Goal: Task Accomplishment & Management: Manage account settings

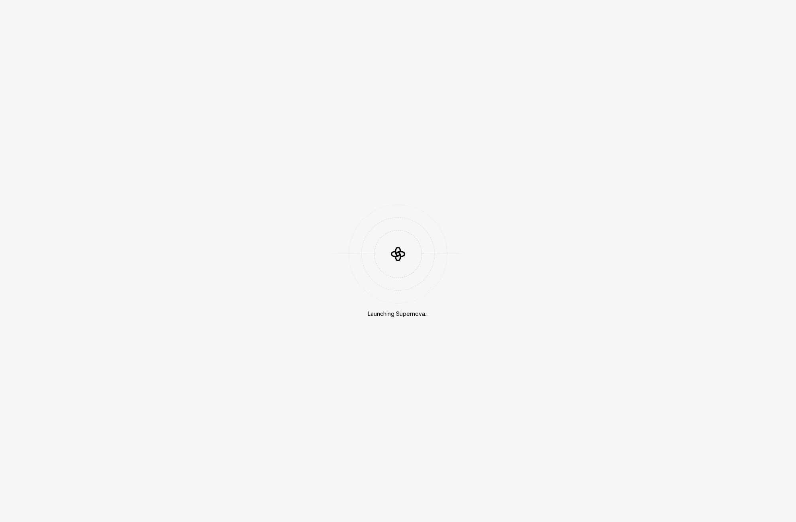
click at [440, 132] on div "Launching Supernova..." at bounding box center [398, 261] width 796 height 522
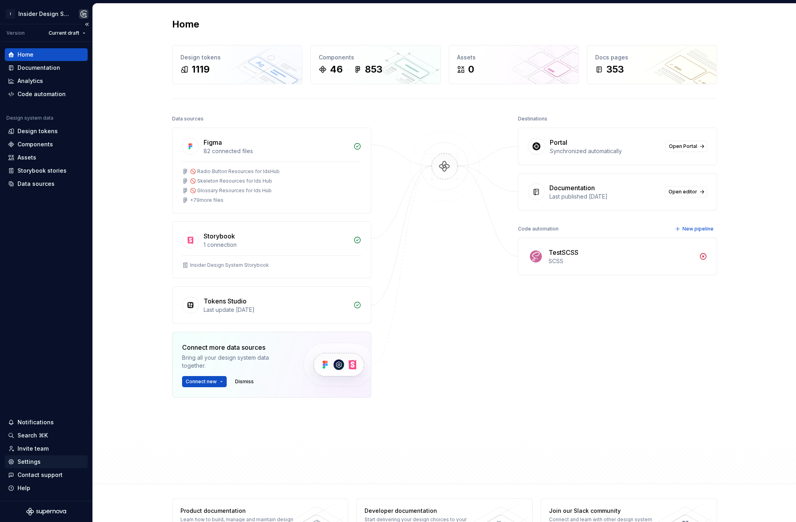
click at [44, 460] on div "Settings" at bounding box center [46, 462] width 77 height 8
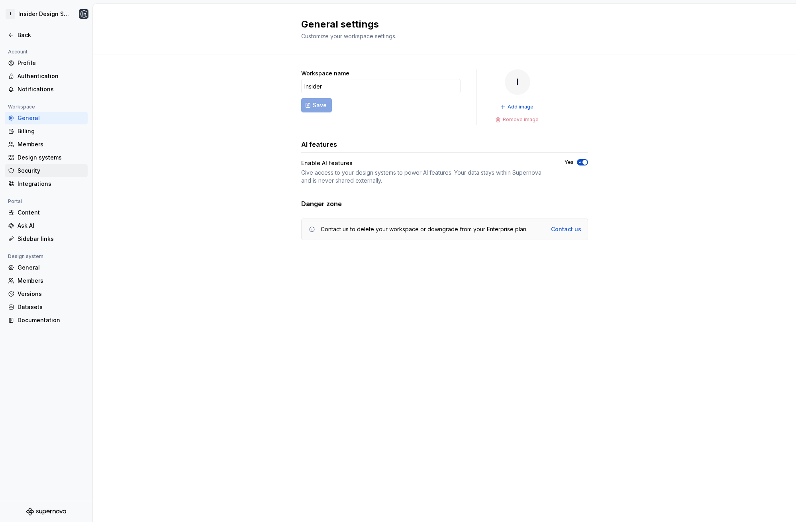
click at [35, 169] on div "Security" at bounding box center [51, 171] width 67 height 8
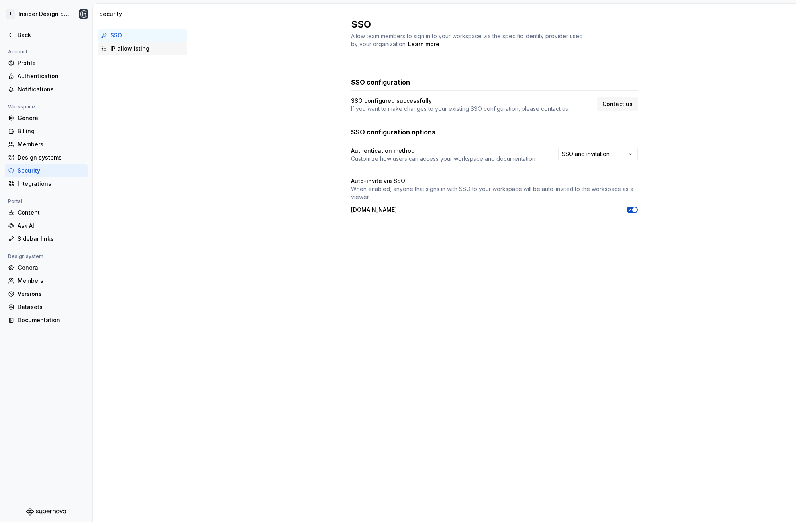
click at [166, 47] on div "IP allowlisting" at bounding box center [147, 49] width 74 height 8
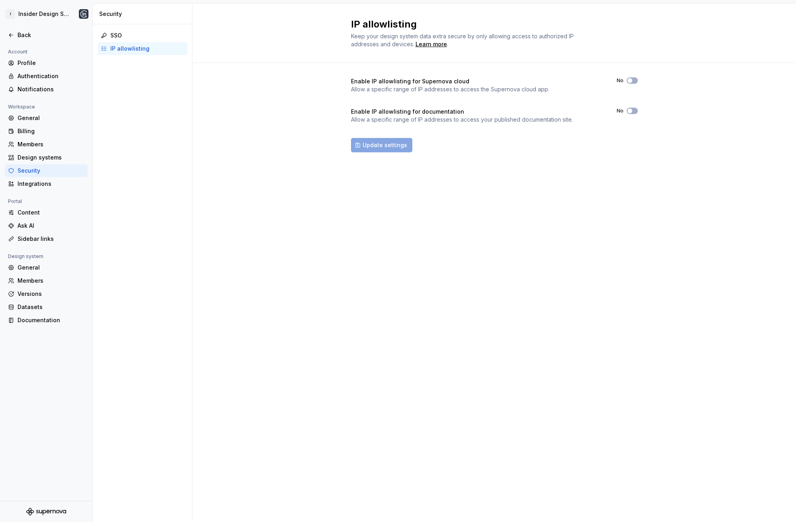
click at [242, 104] on div "Enable IP allowlisting for Supernova cloud Allow a specific range of IP address…" at bounding box center [495, 123] width 604 height 120
click at [231, 145] on div "Enable IP allowlisting for Supernova cloud Allow a specific range of IP address…" at bounding box center [495, 123] width 604 height 120
drag, startPoint x: 297, startPoint y: 128, endPoint x: 271, endPoint y: 124, distance: 26.7
click at [267, 120] on div "Enable IP allowlisting for Supernova cloud Allow a specific range of IP address…" at bounding box center [495, 123] width 604 height 120
drag, startPoint x: 639, startPoint y: 157, endPoint x: 601, endPoint y: 155, distance: 38.3
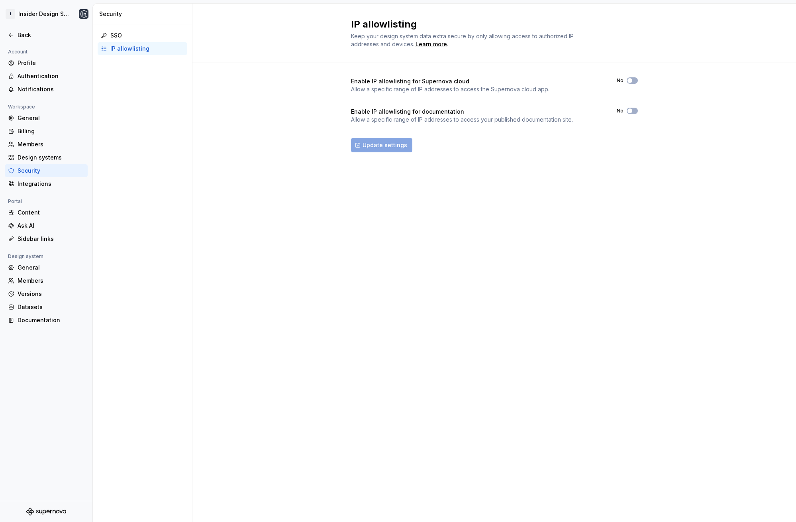
drag, startPoint x: 601, startPoint y: 155, endPoint x: 578, endPoint y: 161, distance: 24.1
click at [578, 161] on div "Enable IP allowlisting for Supernova cloud Allow a specific range of IP address…" at bounding box center [494, 123] width 287 height 120
click at [44, 265] on div "General" at bounding box center [51, 267] width 67 height 8
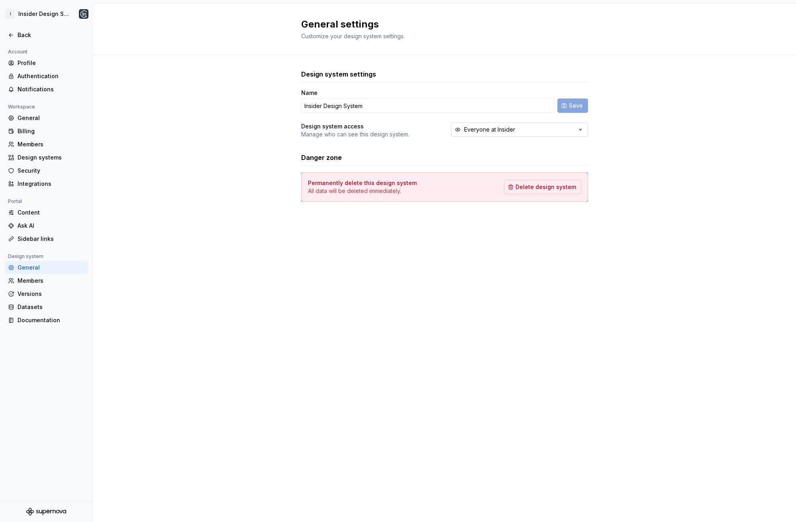
click at [537, 134] on button "Everyone at Insider" at bounding box center [519, 129] width 137 height 14
click at [517, 185] on div "This design system can only be seen or accessed by invitation" at bounding box center [528, 184] width 109 height 13
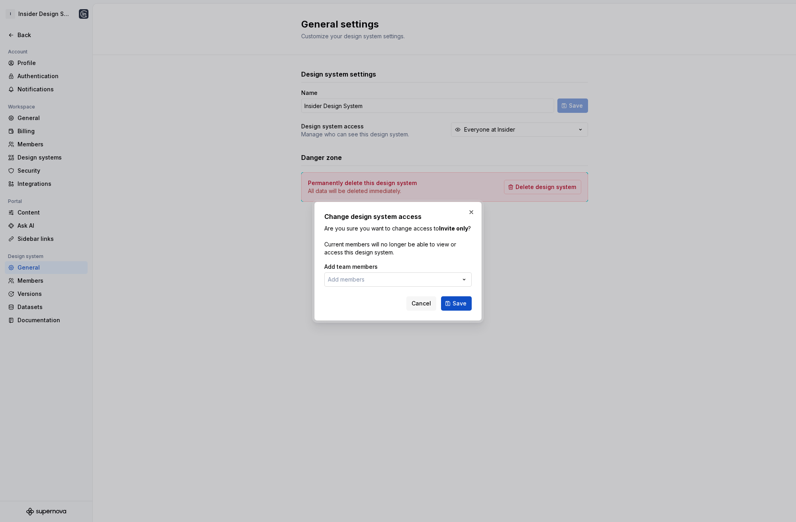
click at [451, 279] on button "Add members" at bounding box center [397, 279] width 147 height 14
click at [415, 220] on div "Change design system access Are you sure you want to change access to [GEOGRAPH…" at bounding box center [398, 261] width 796 height 522
click at [473, 212] on button "button" at bounding box center [471, 211] width 11 height 11
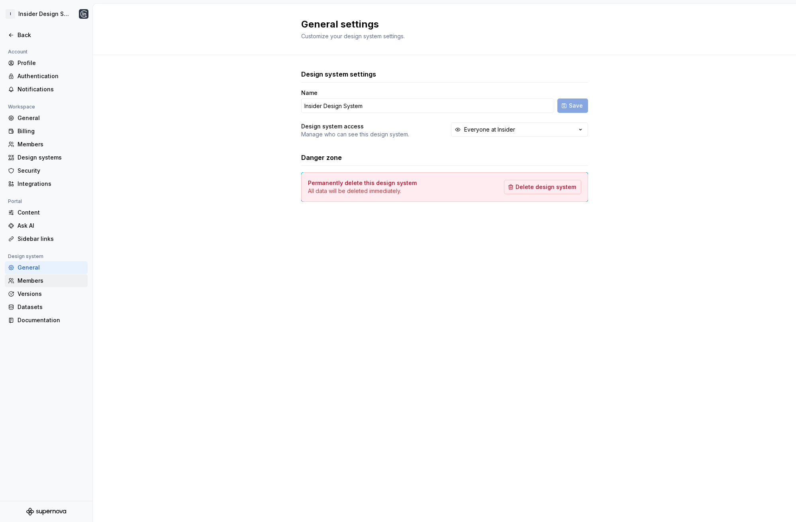
click at [43, 280] on div "Members" at bounding box center [51, 281] width 67 height 8
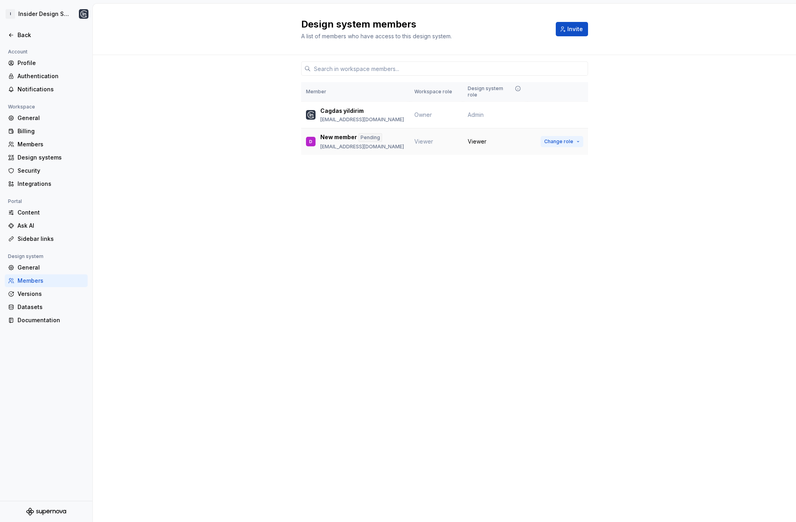
click at [577, 136] on button "Change role" at bounding box center [562, 141] width 43 height 11
click at [381, 198] on div "Design system members A list of members who have access to this design system. …" at bounding box center [445, 263] width 704 height 518
click at [576, 136] on button "Change role" at bounding box center [562, 141] width 43 height 11
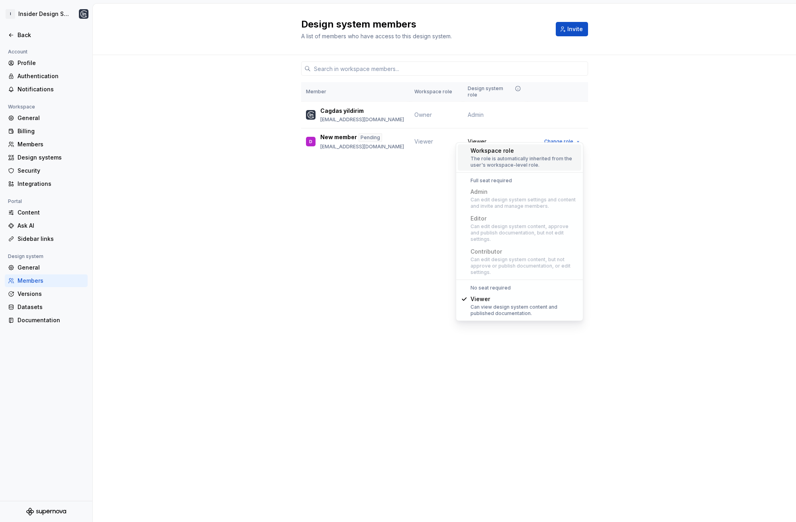
click at [654, 131] on div "Member Workspace role Design system role Cagdas yildirim [EMAIL_ADDRESS][DOMAIN…" at bounding box center [445, 120] width 704 height 130
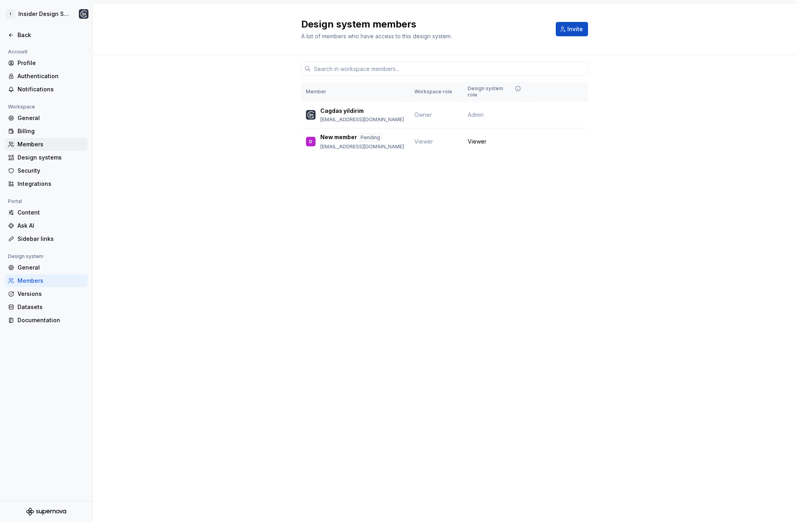
click at [30, 147] on div "Members" at bounding box center [51, 144] width 67 height 8
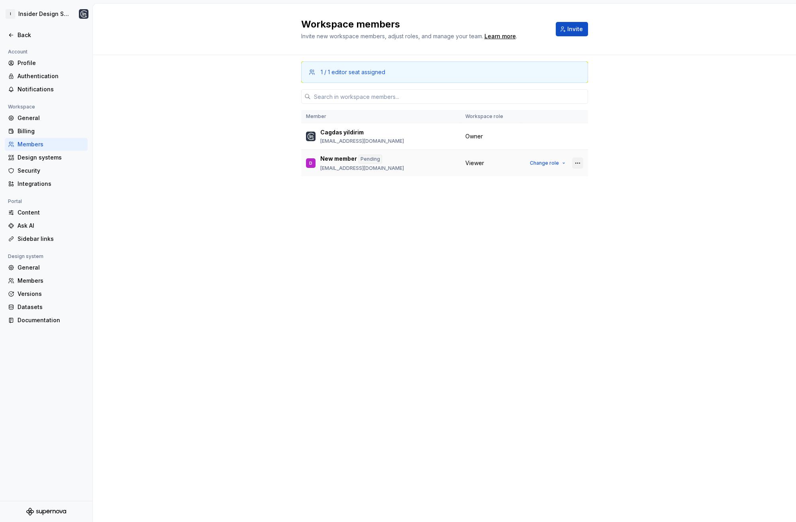
click at [580, 164] on button "button" at bounding box center [577, 162] width 11 height 11
click at [523, 199] on div "Remove from workspace" at bounding box center [529, 195] width 69 height 8
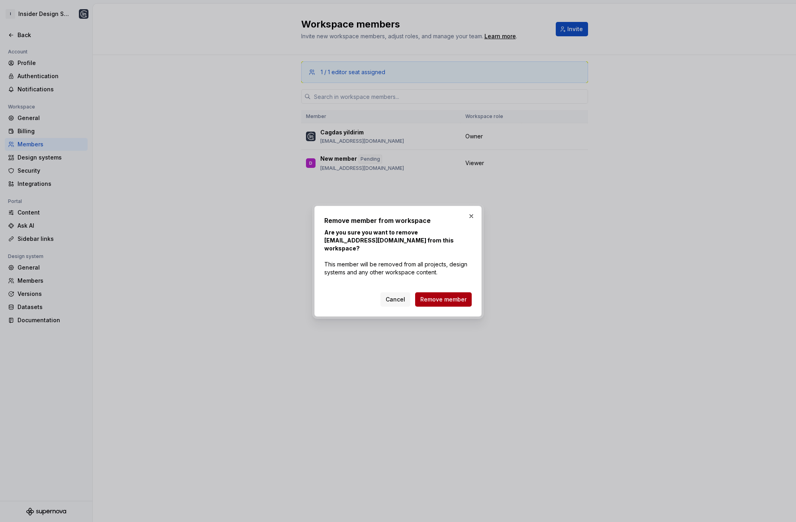
click at [448, 295] on span "Remove member" at bounding box center [444, 299] width 46 height 8
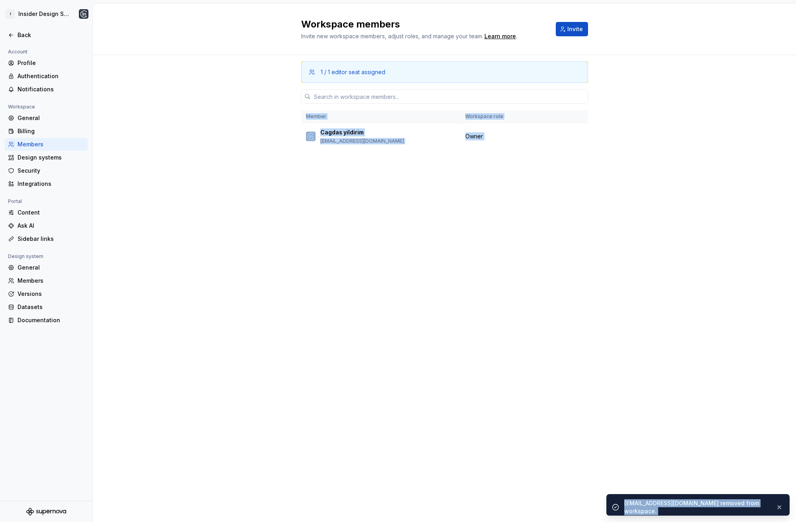
drag, startPoint x: 391, startPoint y: 244, endPoint x: 324, endPoint y: 242, distance: 66.6
click at [332, 234] on div "1 / 1 editor seat assigned Member Workspace role Cagdas yildirim [EMAIL_ADDRESS…" at bounding box center [444, 273] width 287 height 436
click at [31, 281] on div "Members" at bounding box center [51, 281] width 67 height 8
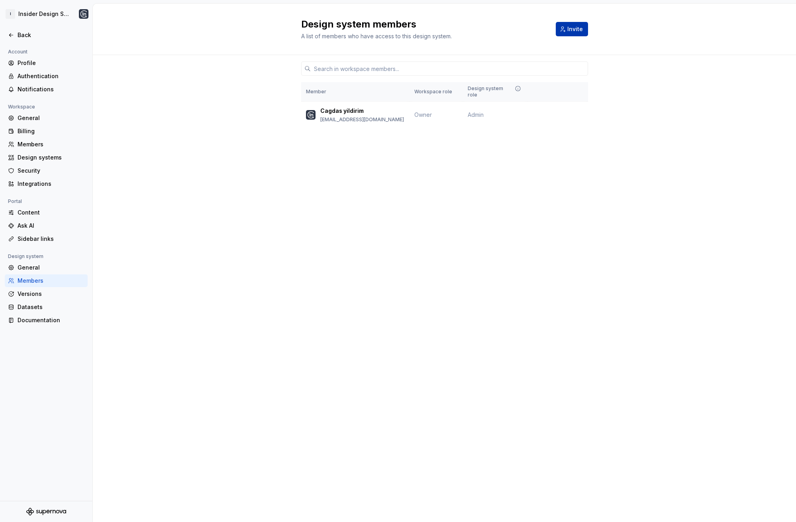
click at [586, 30] on button "Invite" at bounding box center [572, 29] width 32 height 14
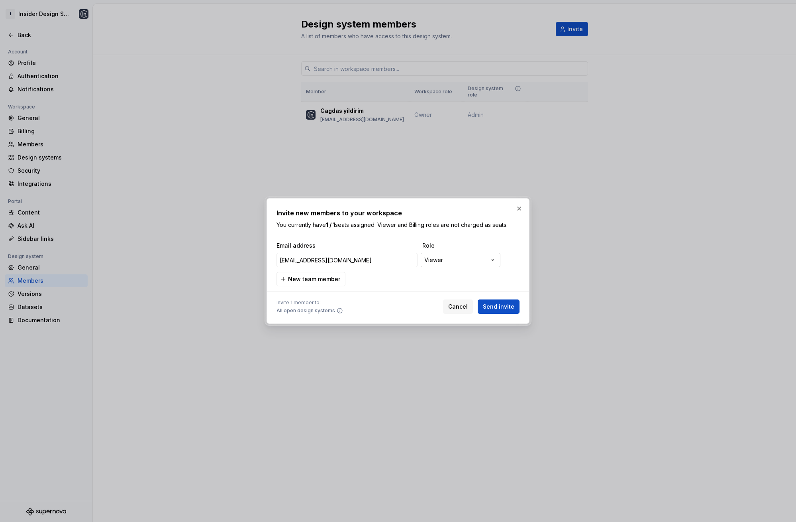
type input "[EMAIL_ADDRESS][DOMAIN_NAME]"
click at [472, 258] on div "**********" at bounding box center [398, 261] width 796 height 522
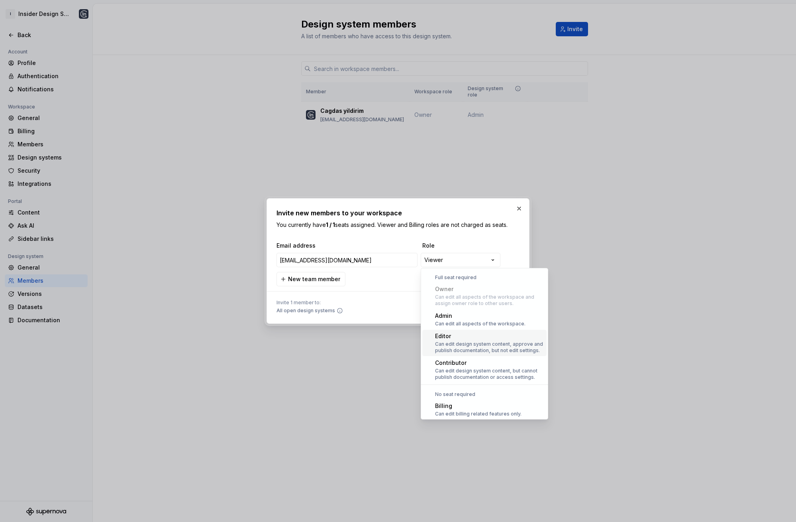
scroll to position [22, 0]
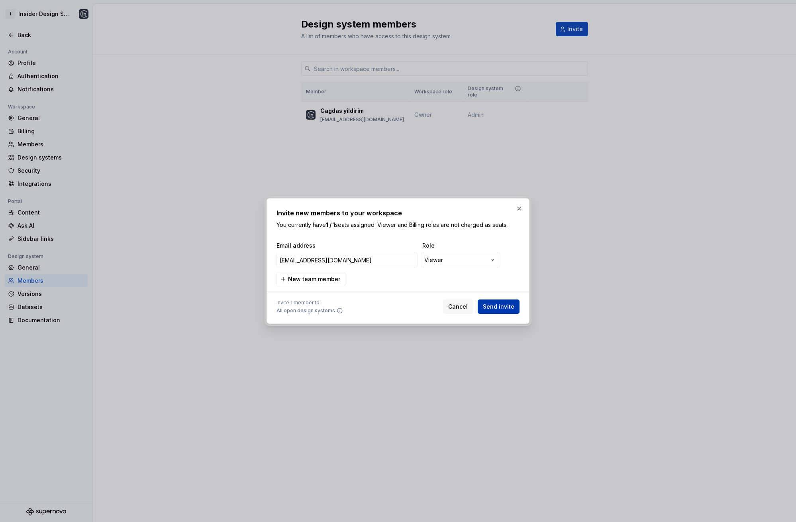
click at [501, 308] on span "Send invite" at bounding box center [498, 307] width 31 height 8
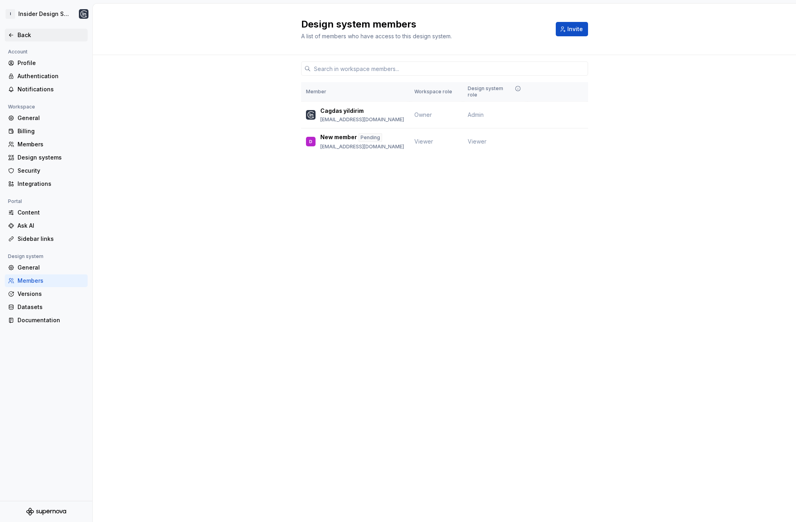
click at [16, 34] on div "Back" at bounding box center [46, 35] width 77 height 8
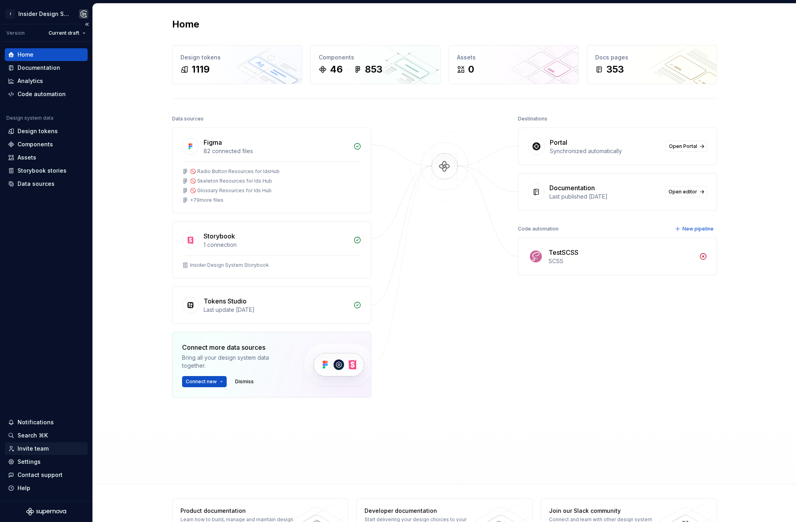
click at [46, 447] on div "Invite team" at bounding box center [33, 448] width 31 height 8
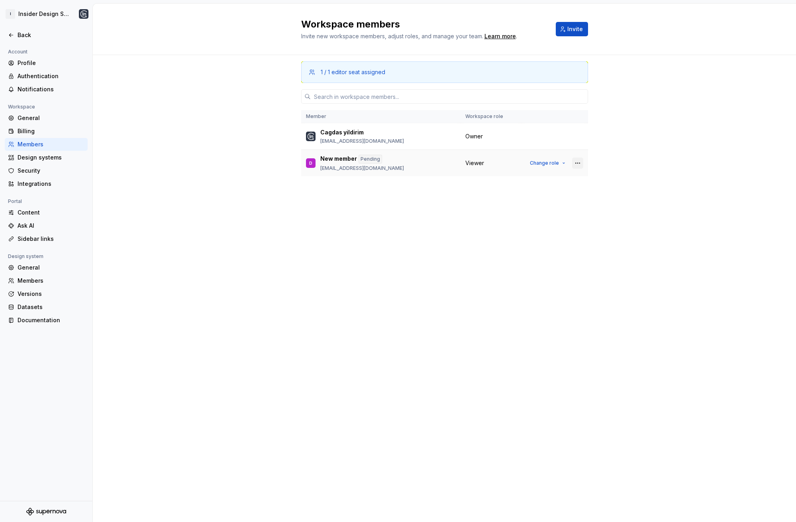
click at [577, 165] on button "button" at bounding box center [577, 162] width 11 height 11
click at [528, 179] on div "Send invitation again" at bounding box center [525, 179] width 60 height 8
